Goal: Information Seeking & Learning: Learn about a topic

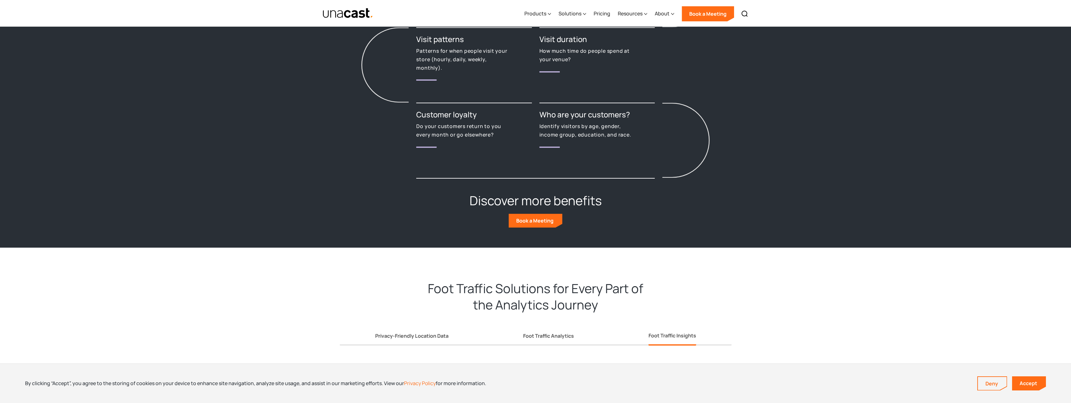
scroll to position [1003, 0]
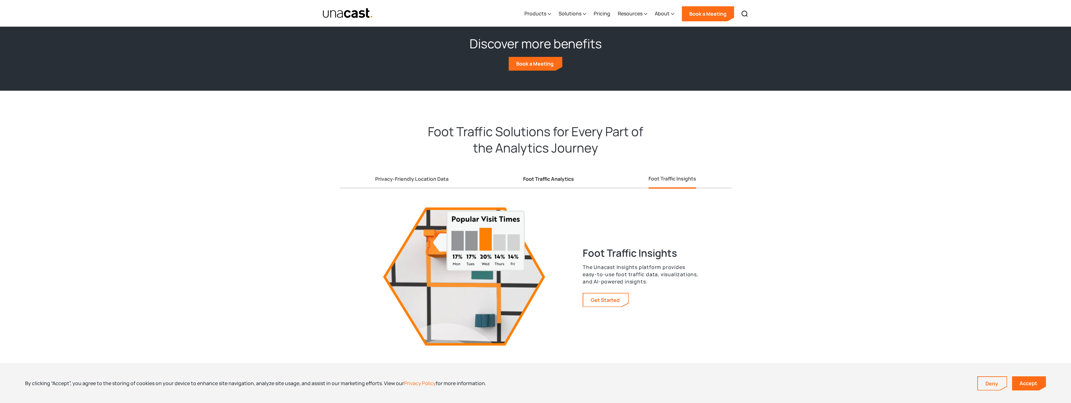
click at [567, 183] on link "Foot Traffic Analytics" at bounding box center [548, 180] width 51 height 17
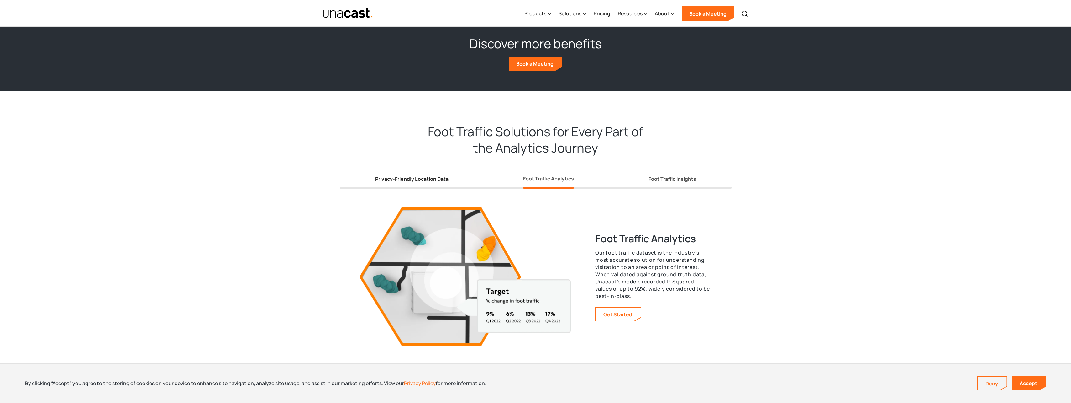
click at [445, 182] on div "Privacy-Friendly Location Data" at bounding box center [411, 179] width 73 height 7
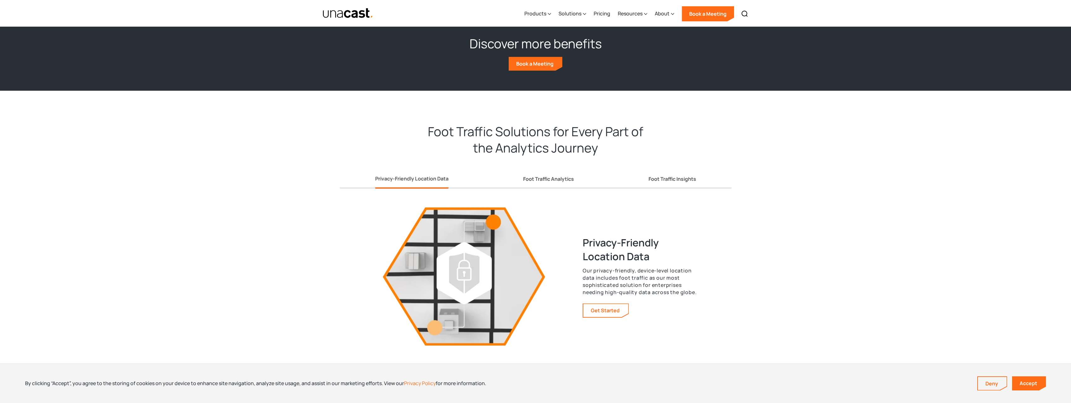
click at [521, 180] on div "Privacy-Friendly Location Data Foot Traffic Analytics Foot Traffic Insights" at bounding box center [536, 175] width 392 height 28
click at [663, 175] on link "Foot Traffic Insights" at bounding box center [673, 180] width 48 height 17
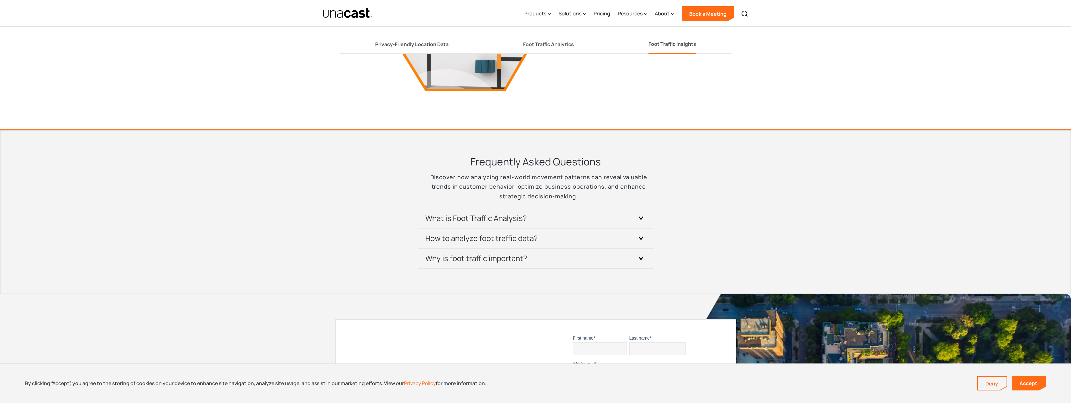
scroll to position [1317, 0]
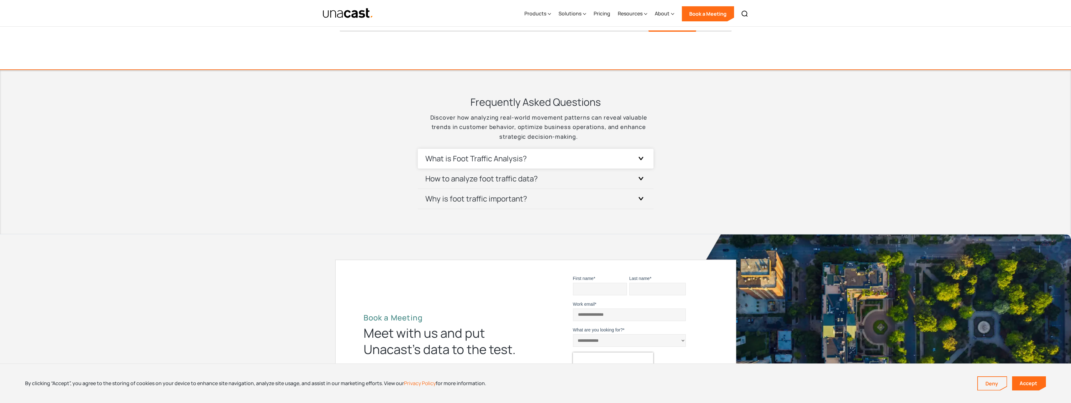
click at [576, 156] on div "What is Foot Traffic Analysis?" at bounding box center [535, 159] width 221 height 20
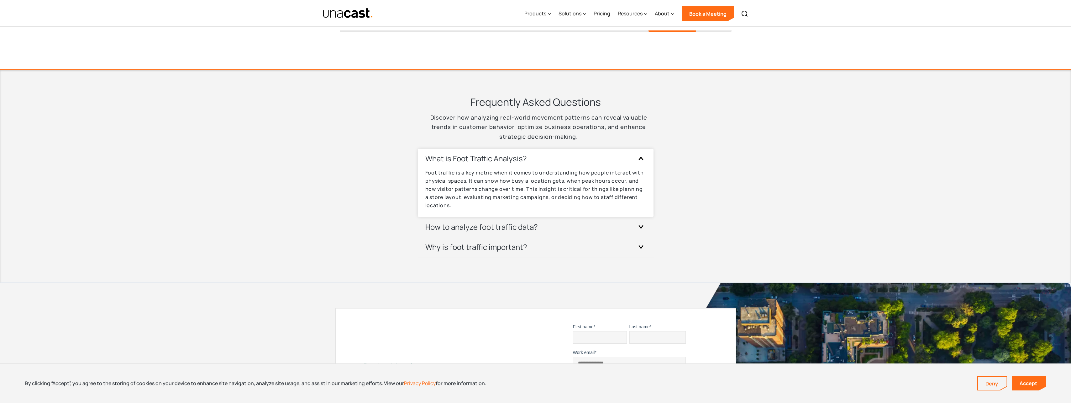
click at [576, 156] on div "What is Foot Traffic Analysis?" at bounding box center [535, 159] width 221 height 20
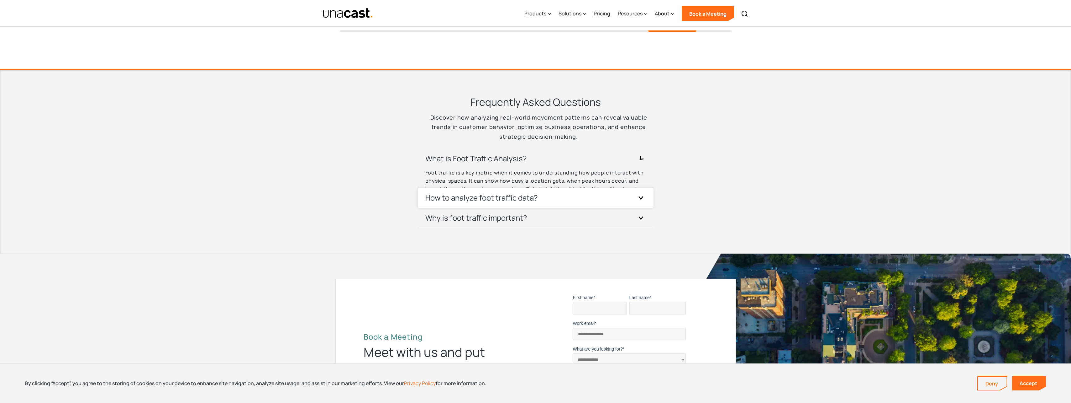
click at [563, 191] on div "What is Foot Traffic Analysis? Foot traffic is a key metric when it comes to un…" at bounding box center [535, 189] width 221 height 80
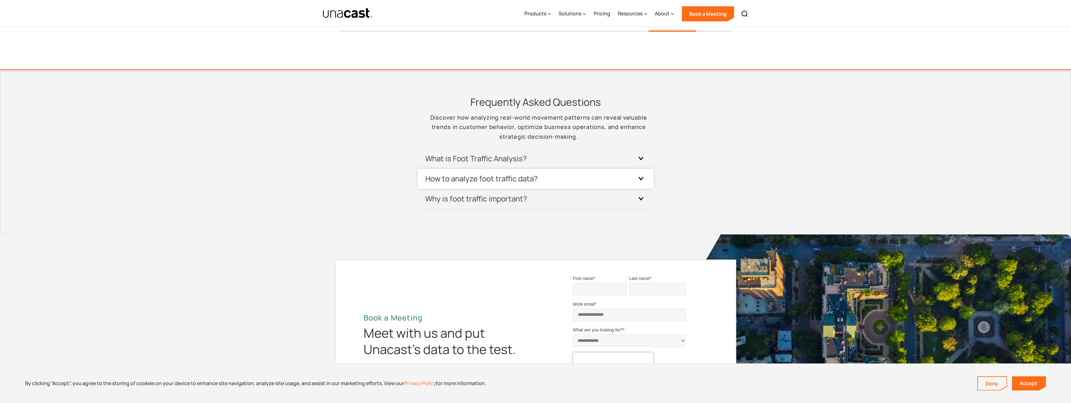
click at [563, 185] on div "How to analyze foot traffic data?" at bounding box center [535, 179] width 221 height 20
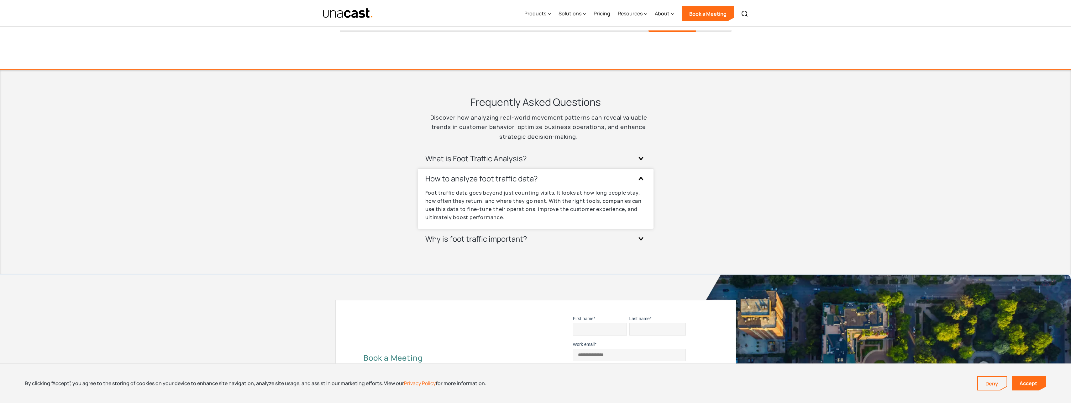
click at [563, 185] on div "How to analyze foot traffic data?" at bounding box center [535, 179] width 221 height 20
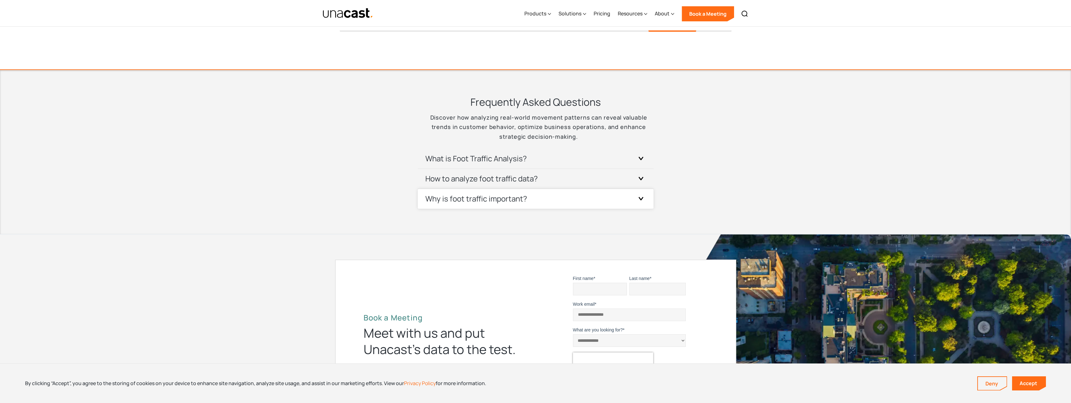
click at [562, 199] on div "Why is foot traffic important?" at bounding box center [535, 199] width 221 height 20
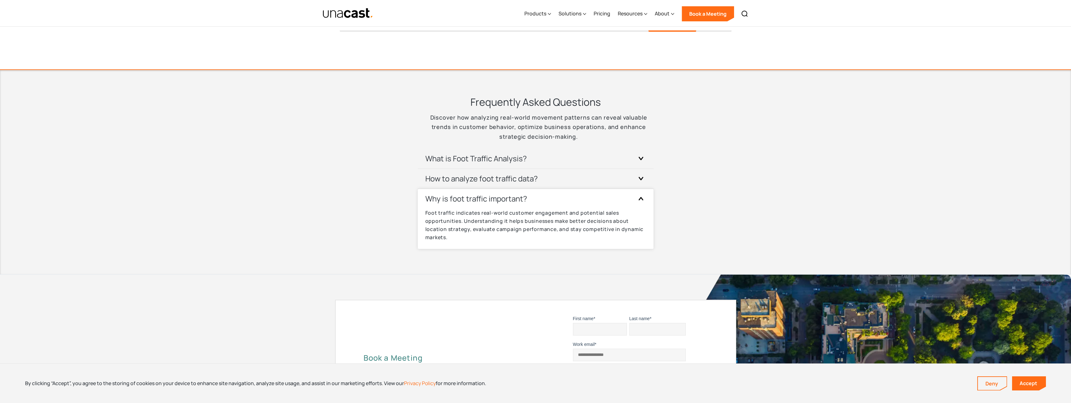
click at [562, 199] on div "Why is foot traffic important?" at bounding box center [535, 199] width 221 height 20
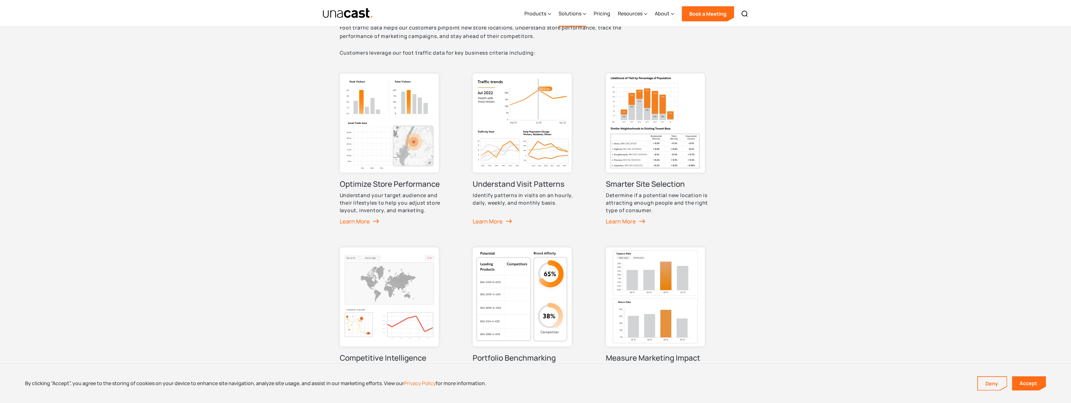
scroll to position [213, 0]
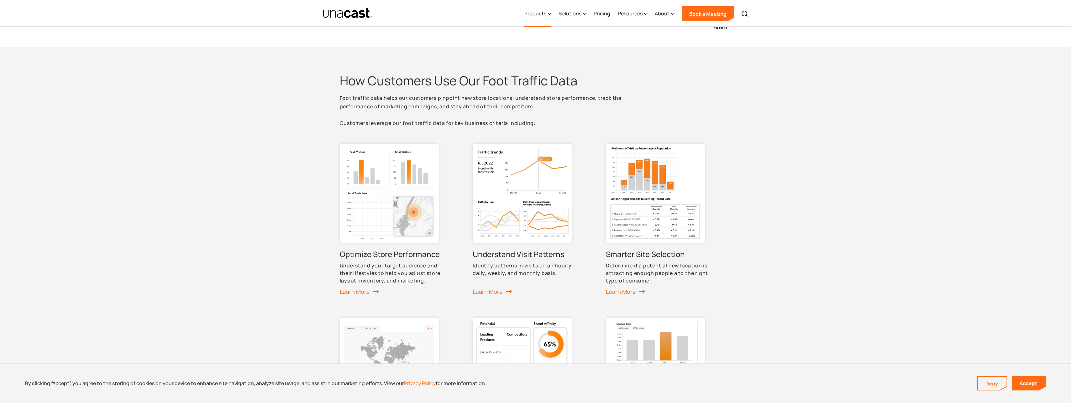
click at [539, 19] on div "Products" at bounding box center [537, 14] width 27 height 26
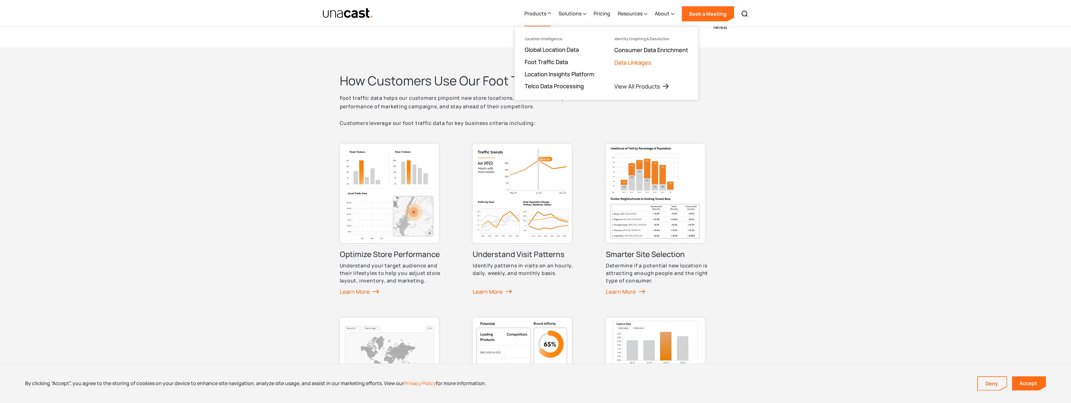
click at [635, 64] on link "Data Linkages" at bounding box center [632, 63] width 37 height 8
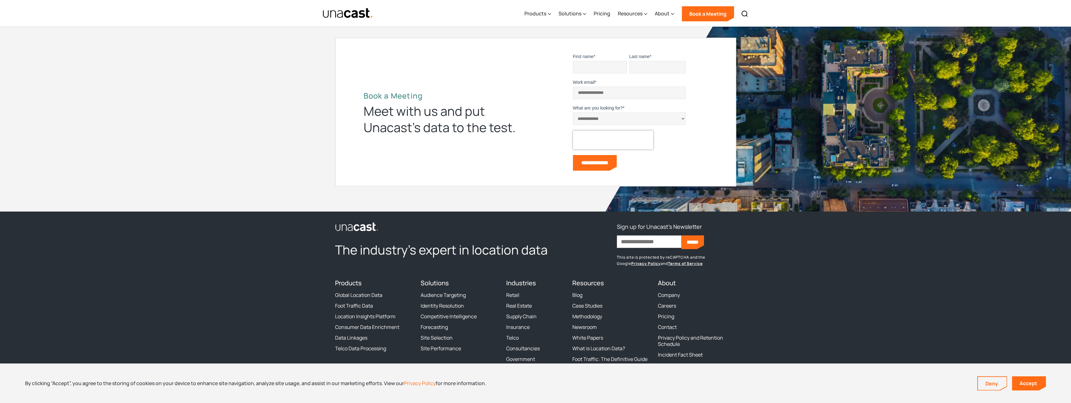
scroll to position [2106, 0]
